Goal: Information Seeking & Learning: Check status

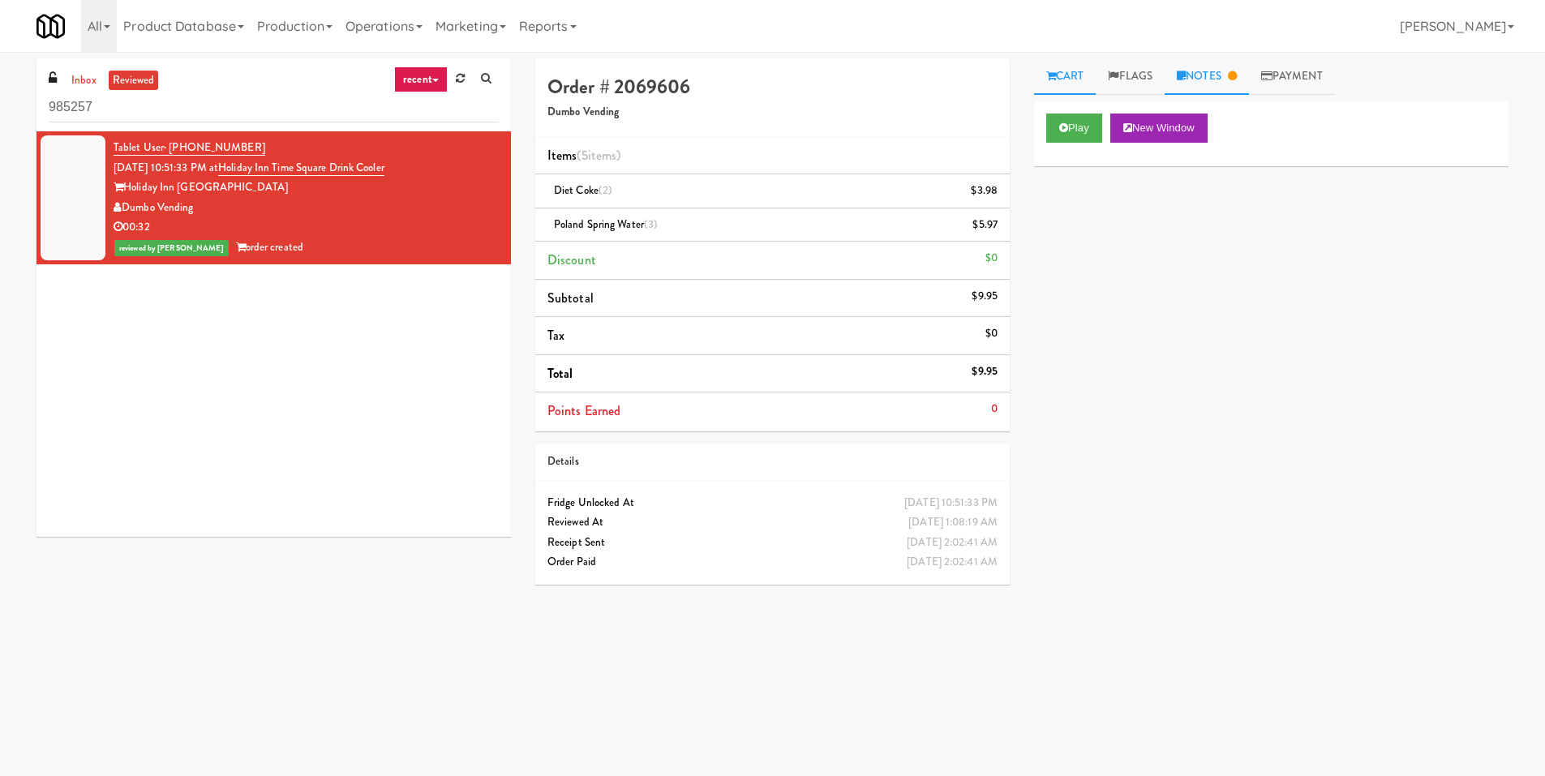
click at [1233, 86] on link "Notes" at bounding box center [1207, 76] width 84 height 36
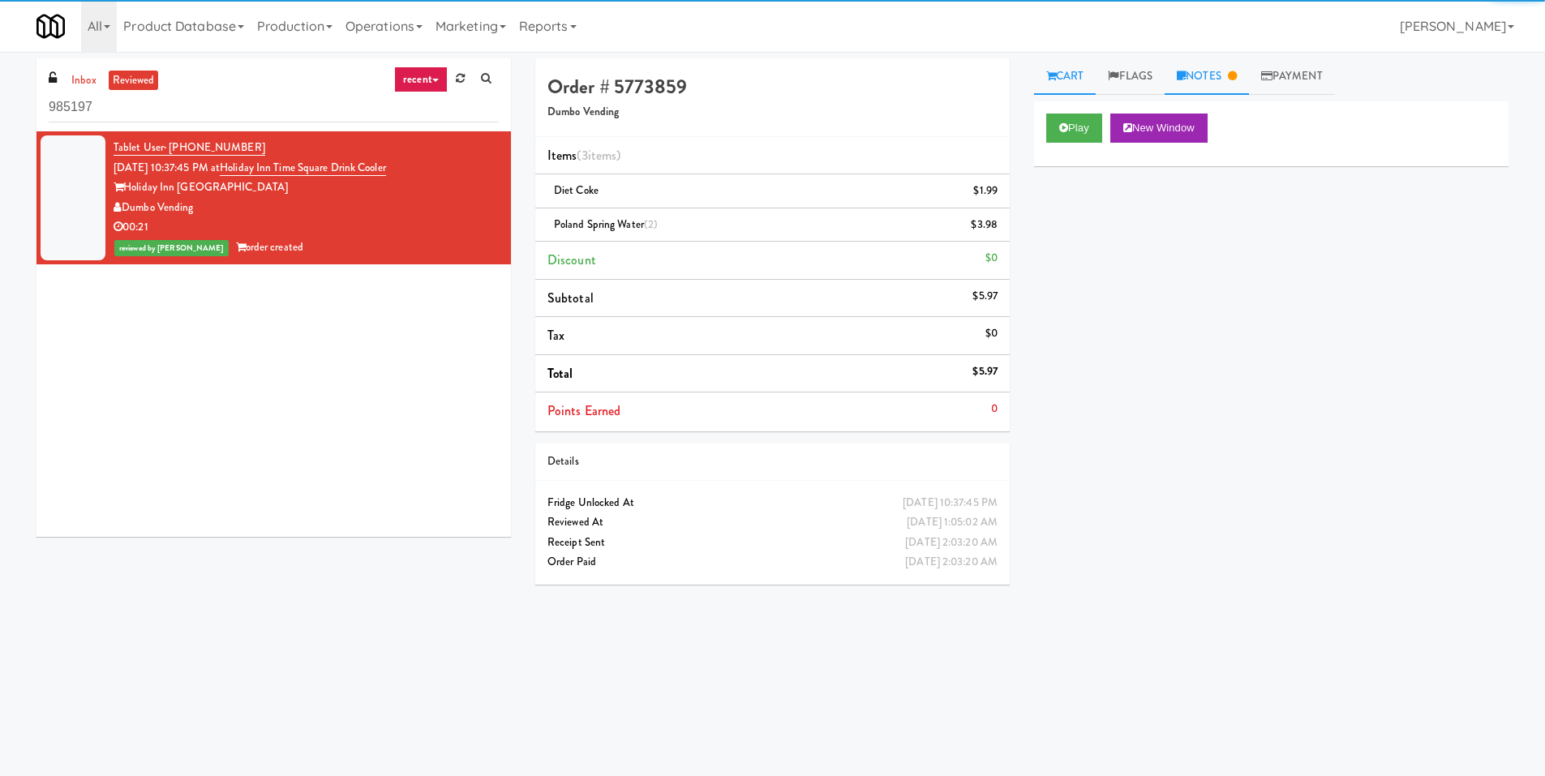
click at [1231, 74] on link "Notes" at bounding box center [1207, 76] width 84 height 36
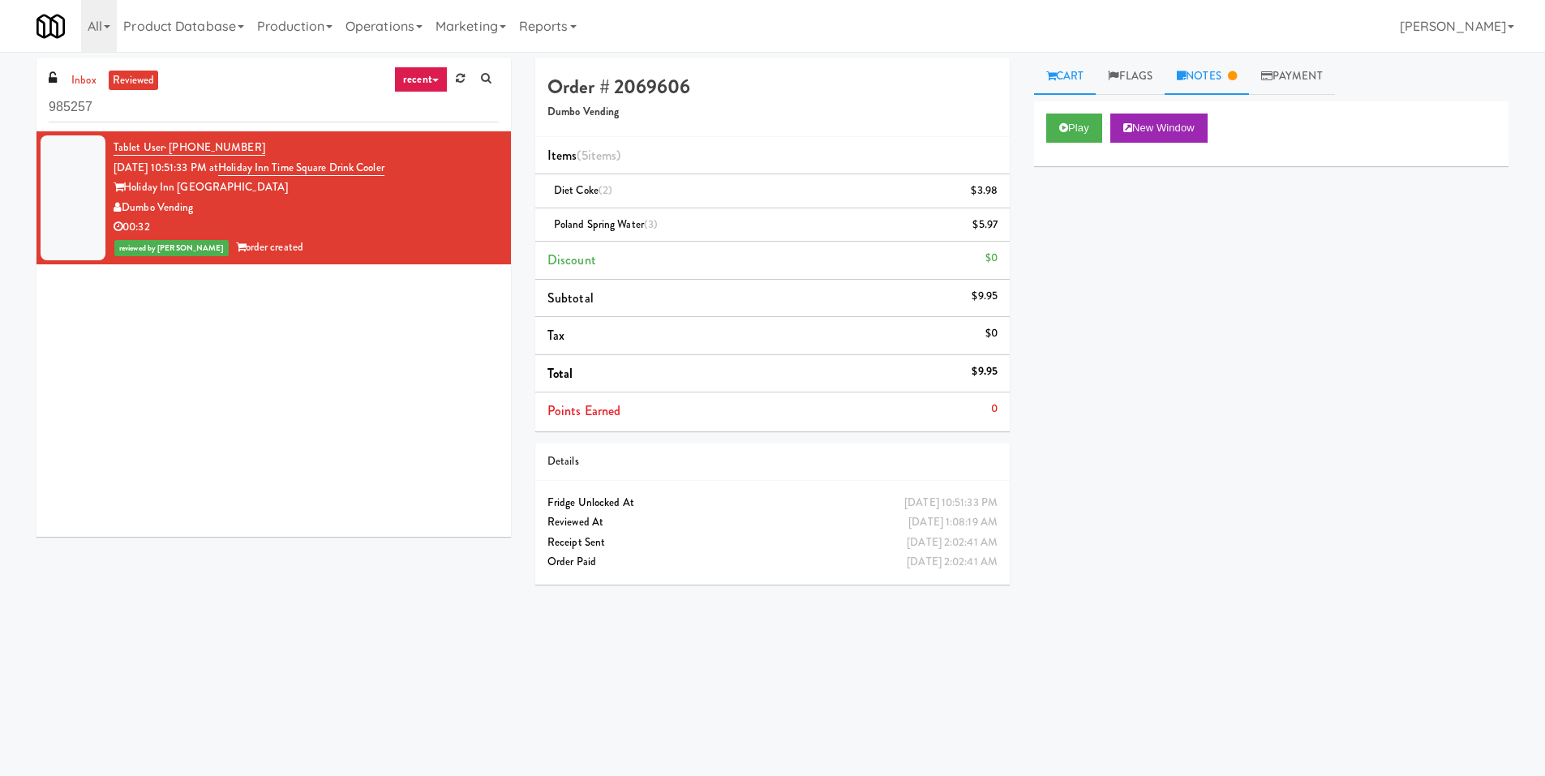
click at [1228, 87] on link "Notes" at bounding box center [1207, 76] width 84 height 36
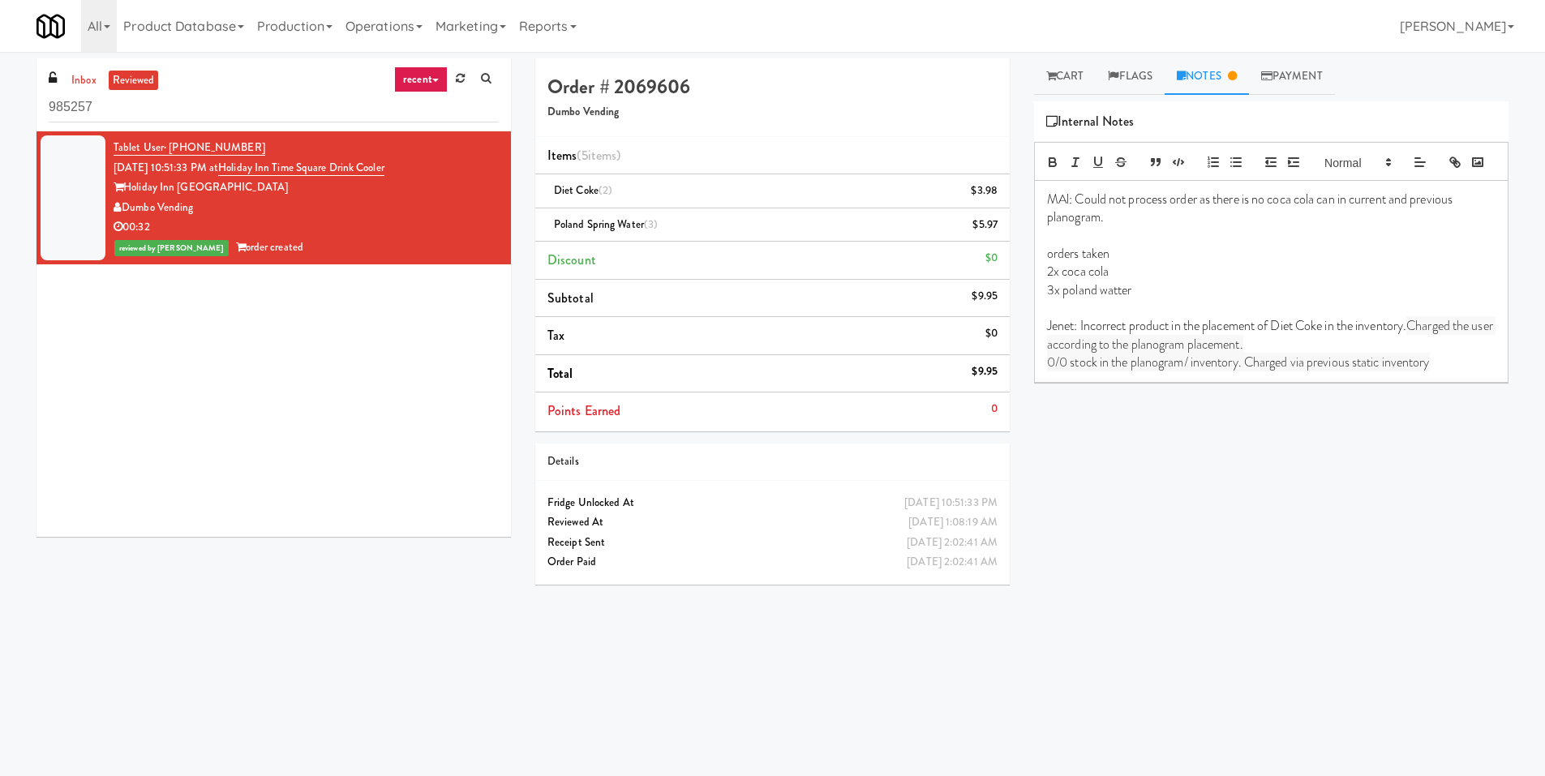
drag, startPoint x: 1461, startPoint y: 386, endPoint x: 1081, endPoint y: 350, distance: 382.0
click at [1081, 350] on div "MAl: Could not process order as there is no coca cola can in current and previo…" at bounding box center [1271, 281] width 473 height 201
copy div "Incorrect product in the placement of Diet Coke in the inventory. Charged the u…"
click at [1080, 80] on link "Cart" at bounding box center [1065, 76] width 62 height 36
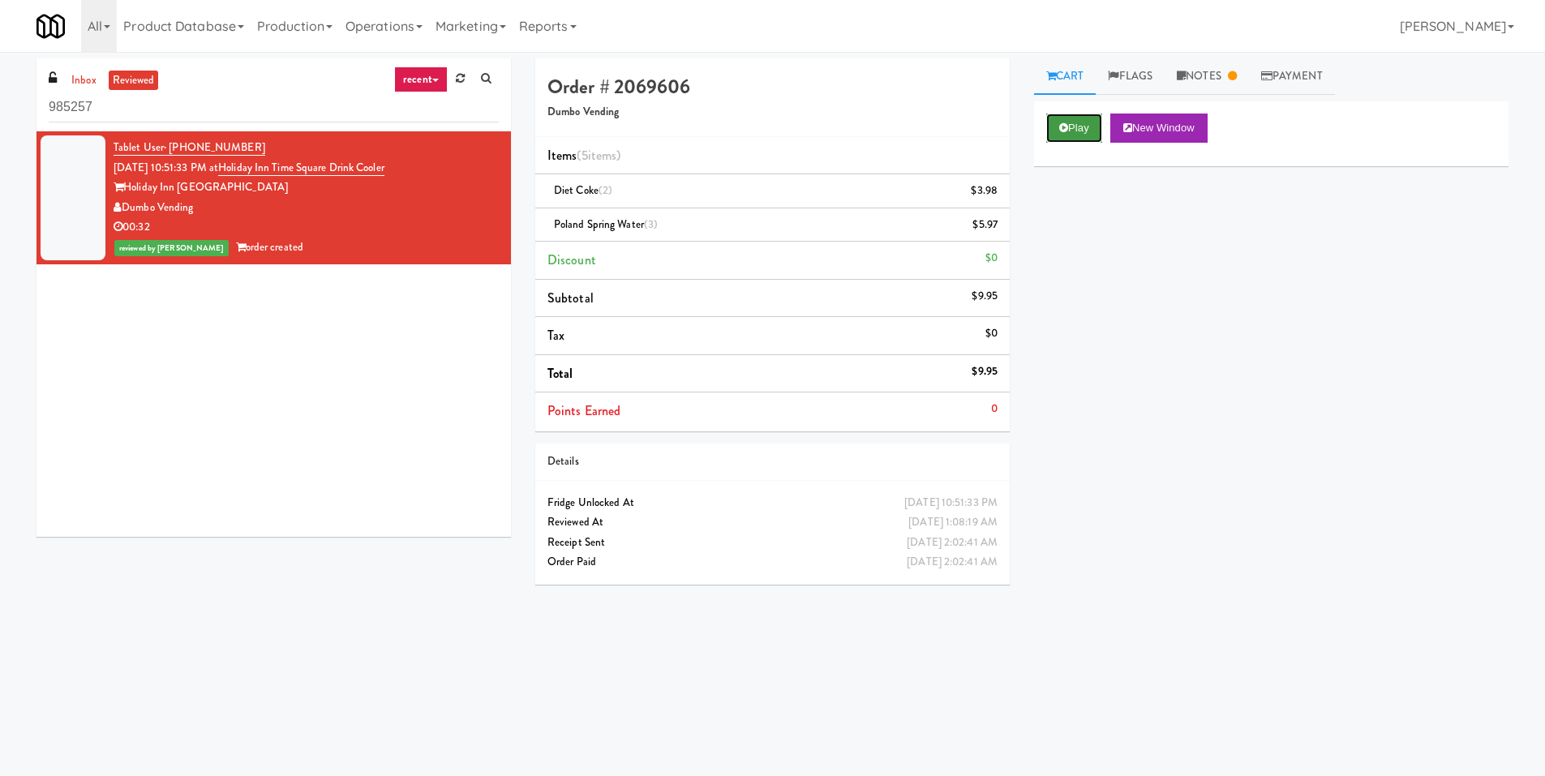
click at [1088, 125] on button "Play" at bounding box center [1074, 128] width 56 height 29
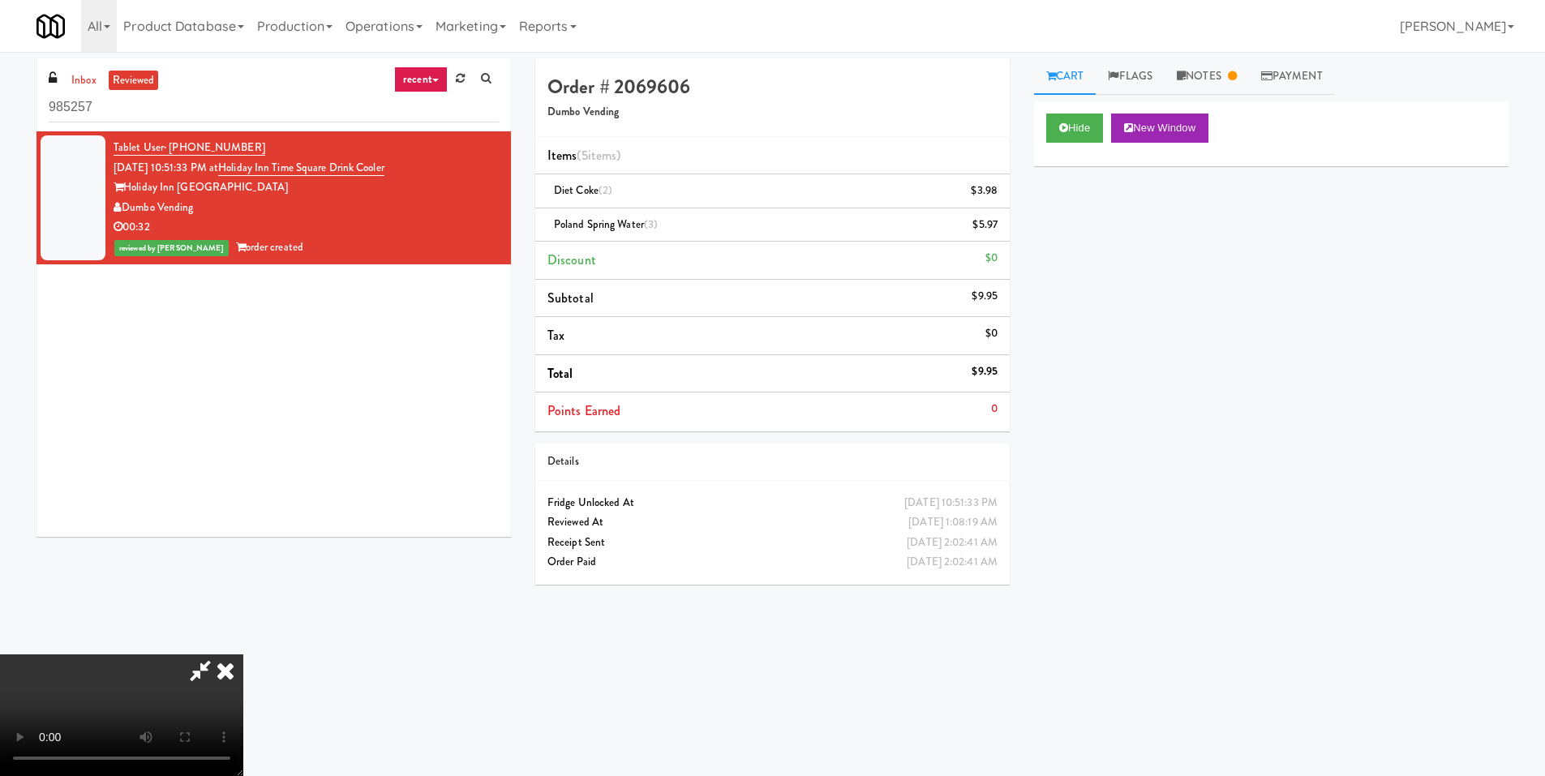
click at [243, 654] on icon at bounding box center [226, 670] width 36 height 32
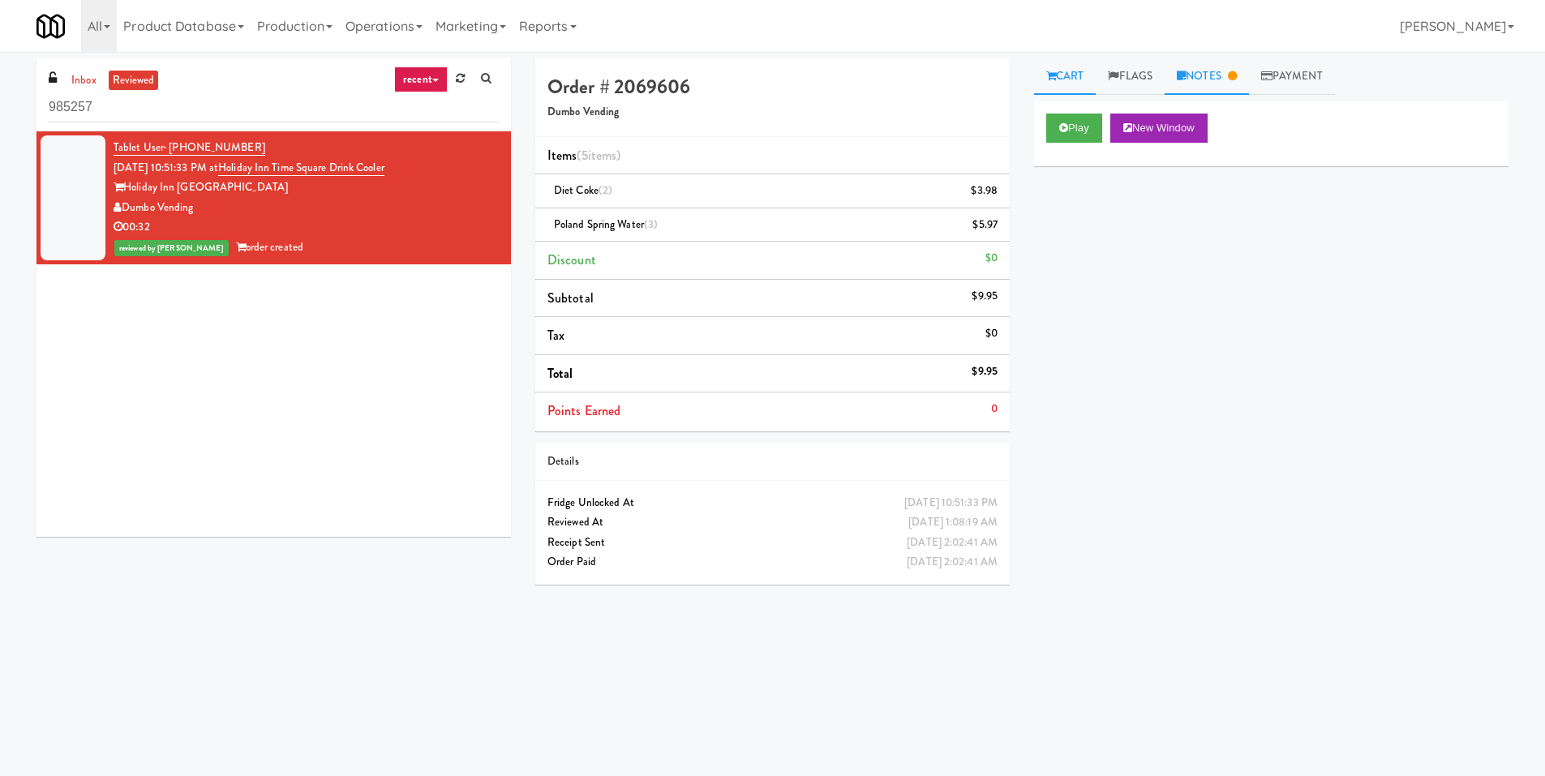
click at [1214, 78] on link "Notes" at bounding box center [1207, 76] width 84 height 36
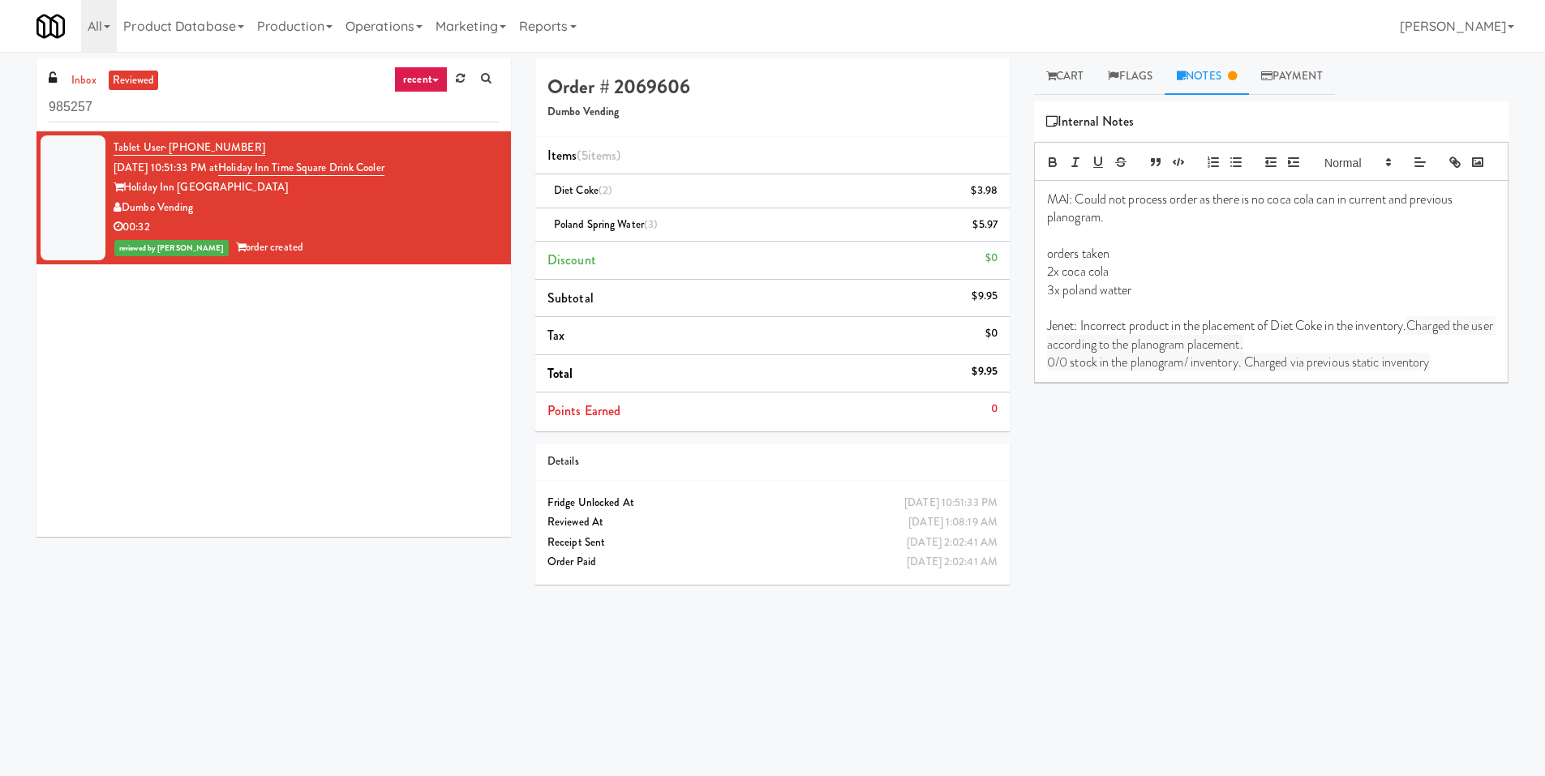
drag, startPoint x: 1083, startPoint y: 353, endPoint x: 1300, endPoint y: 367, distance: 217.0
click at [1300, 354] on p "Jenet: Incorrect product in the placement of Diet Coke in the inventory. Charge…" at bounding box center [1271, 335] width 448 height 36
drag, startPoint x: 1082, startPoint y: 350, endPoint x: 1446, endPoint y: 382, distance: 365.5
click at [1446, 382] on div "MAl: Could not process order as there is no coca cola can in current and previo…" at bounding box center [1271, 281] width 473 height 201
copy div "Incorrect product in the placement of Diet Coke in the inventory. Charged the u…"
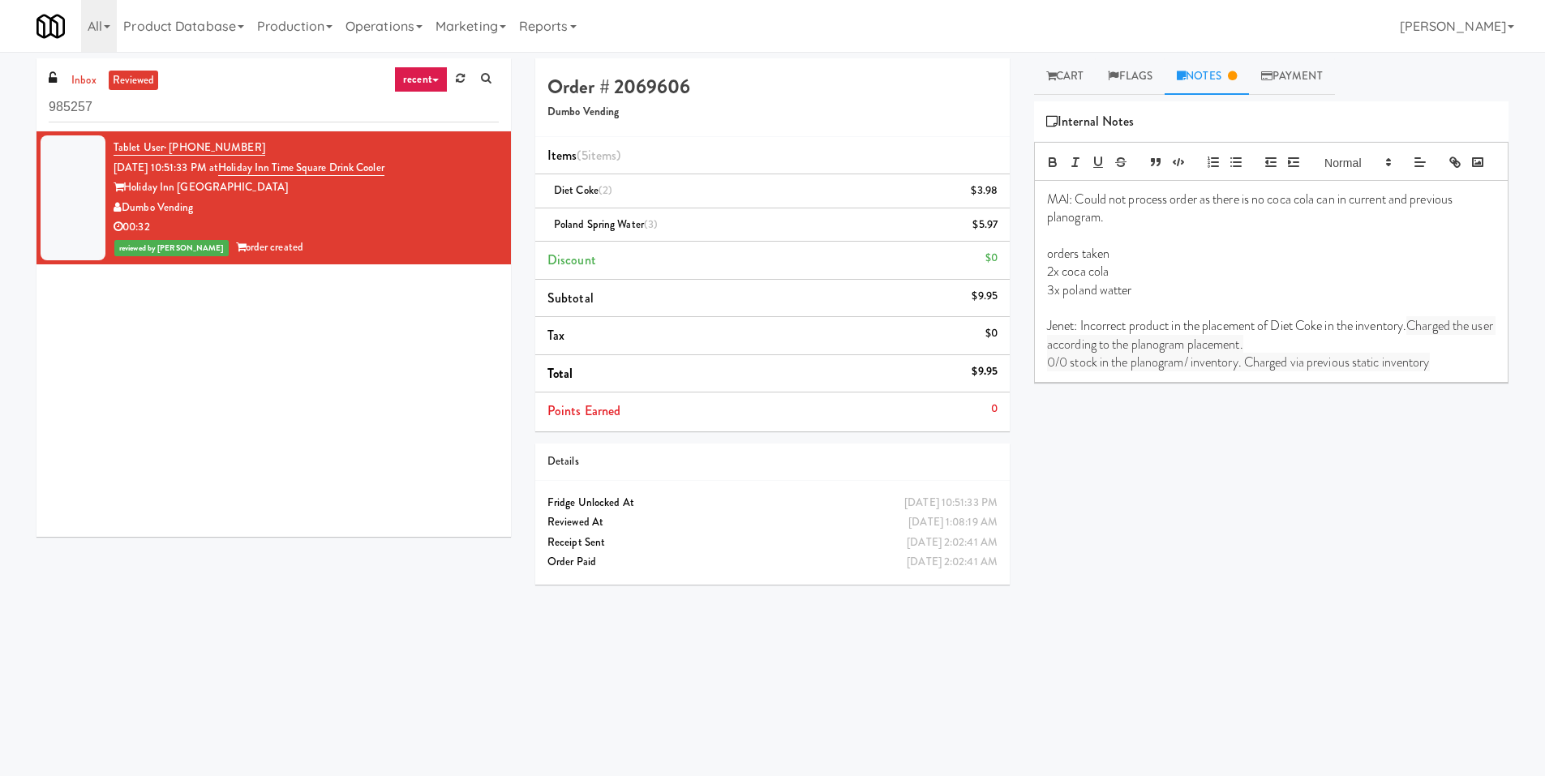
drag, startPoint x: 1462, startPoint y: 389, endPoint x: 1082, endPoint y: 347, distance: 382.7
click at [1082, 347] on div "MAl: Could not process order as there is no coca cola can in current and previo…" at bounding box center [1271, 281] width 473 height 201
copy div "Incorrect product in the placement of Diet Coke in the inventory. Charged the u…"
